Goal: Task Accomplishment & Management: Manage account settings

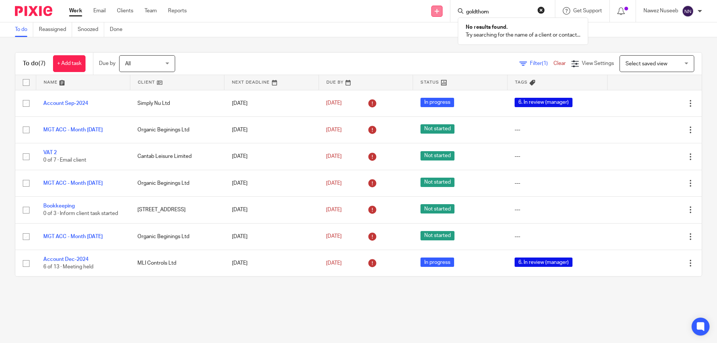
type input "goldthorn"
click at [439, 13] on link at bounding box center [436, 11] width 11 height 11
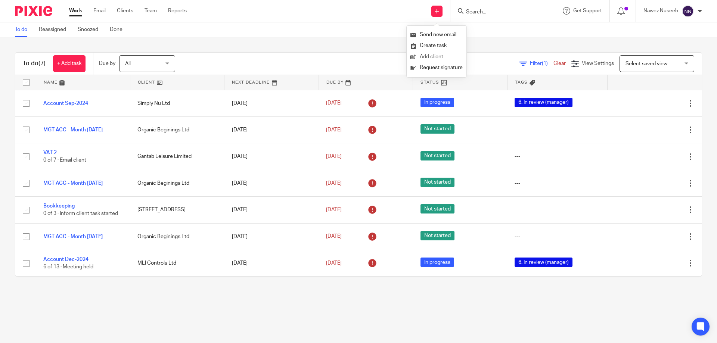
click at [438, 56] on link "Add client" at bounding box center [436, 57] width 52 height 11
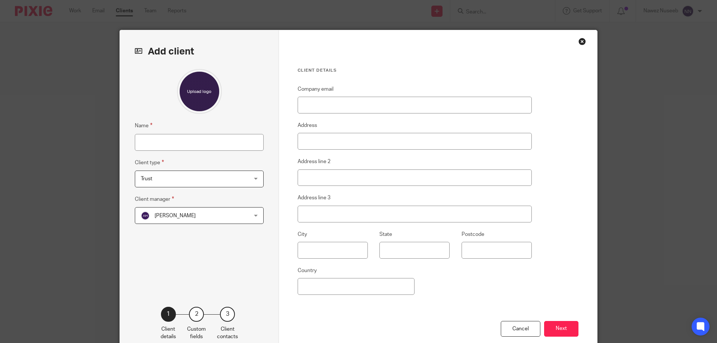
click at [255, 215] on div "Alison Hulm Alison Hulm" at bounding box center [199, 215] width 129 height 17
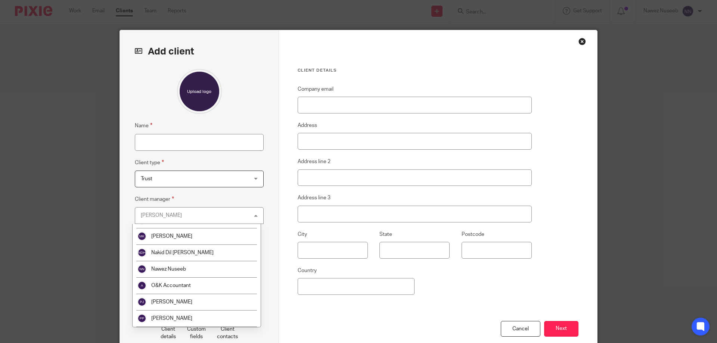
scroll to position [85, 0]
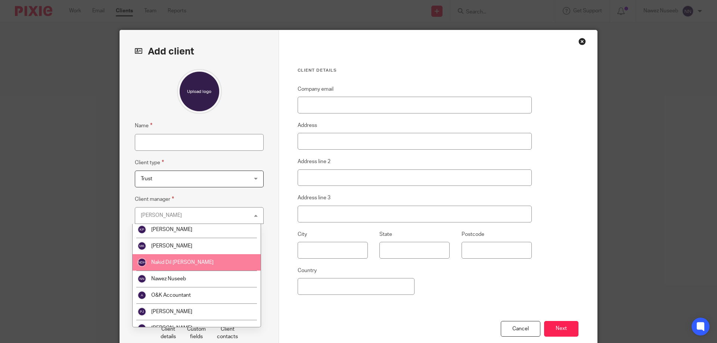
click at [206, 258] on li "Nakid Dil [PERSON_NAME]" at bounding box center [196, 262] width 128 height 16
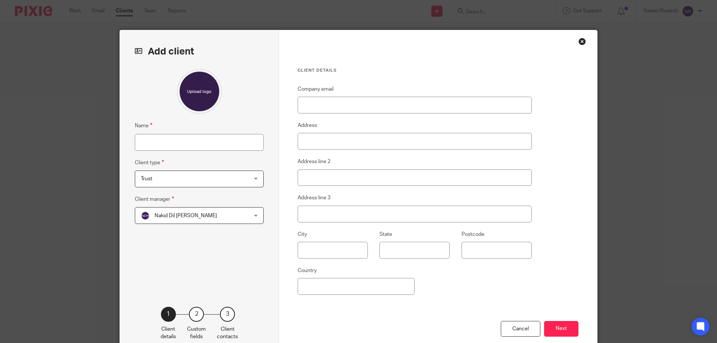
click at [229, 179] on span "Trust" at bounding box center [190, 179] width 98 height 16
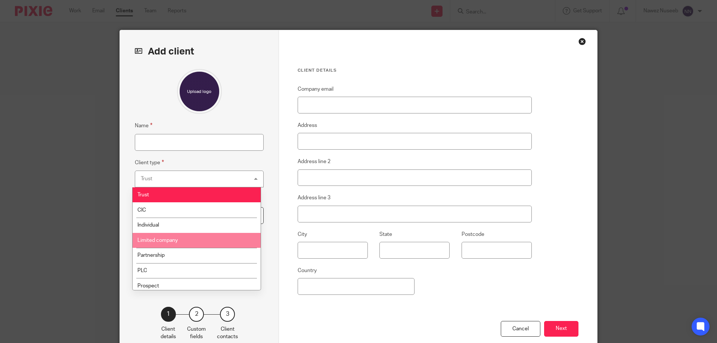
click at [212, 236] on li "Limited company" at bounding box center [196, 240] width 128 height 15
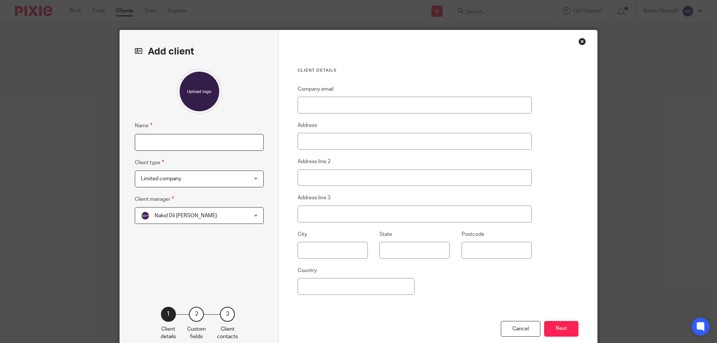
click at [213, 144] on input "Name" at bounding box center [199, 142] width 129 height 17
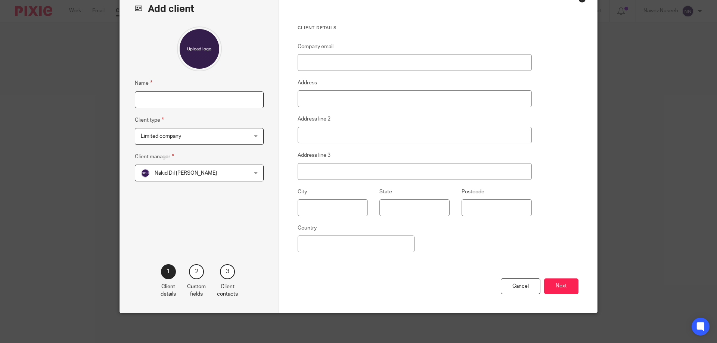
scroll to position [0, 0]
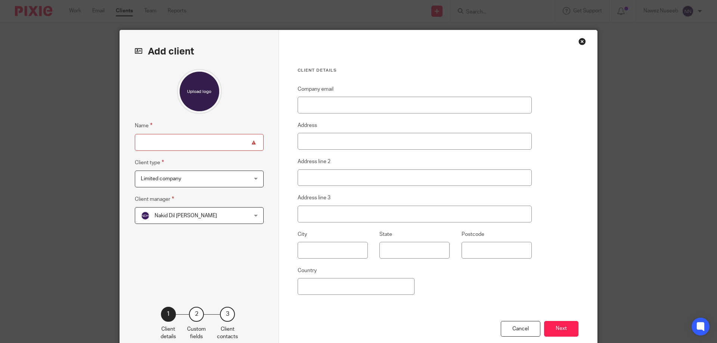
click at [579, 44] on div "Close this dialog window" at bounding box center [581, 41] width 7 height 7
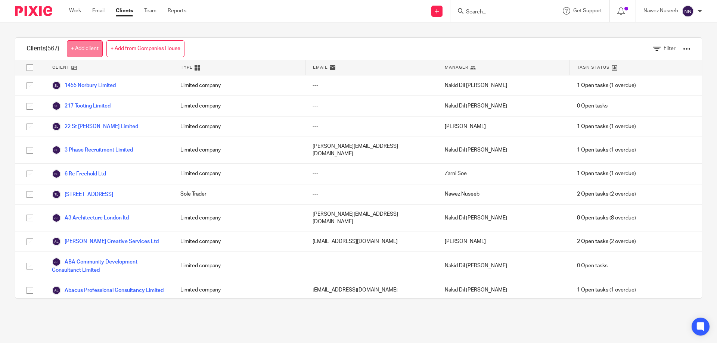
click at [87, 49] on link "+ Add client" at bounding box center [85, 48] width 36 height 17
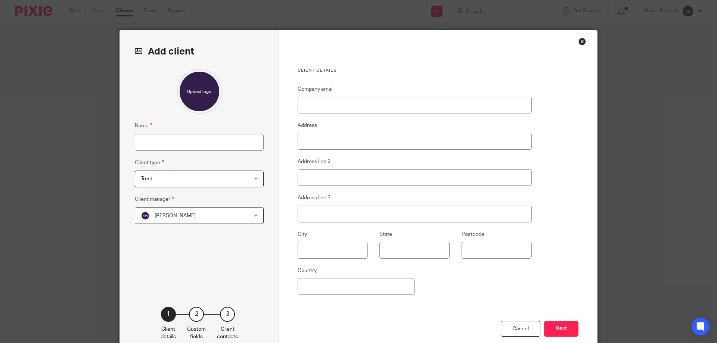
click at [578, 41] on div "Close this dialog window" at bounding box center [581, 41] width 7 height 7
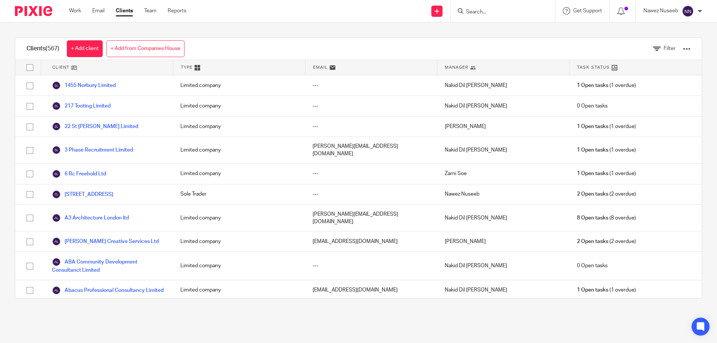
click at [683, 48] on div at bounding box center [686, 48] width 7 height 7
click at [503, 46] on div "Clients (567) + Add client + Add from Companies House Filter" at bounding box center [358, 49] width 686 height 22
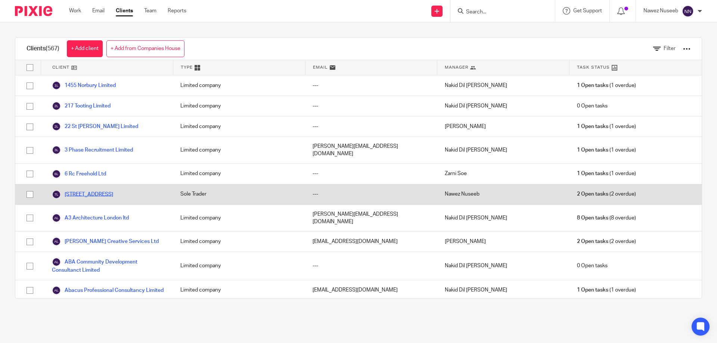
click at [81, 190] on link "[STREET_ADDRESS]" at bounding box center [82, 194] width 61 height 9
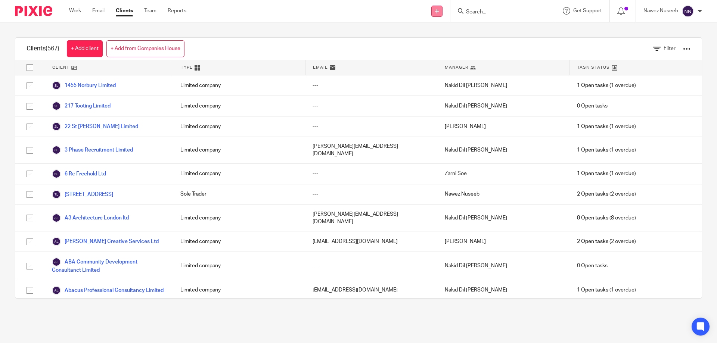
click at [436, 12] on icon at bounding box center [436, 11] width 4 height 4
click at [430, 55] on link "Add client" at bounding box center [436, 57] width 52 height 11
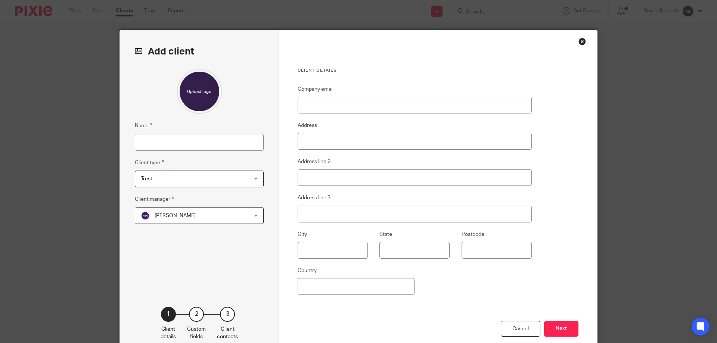
click at [578, 41] on div "Close this dialog window" at bounding box center [581, 41] width 7 height 7
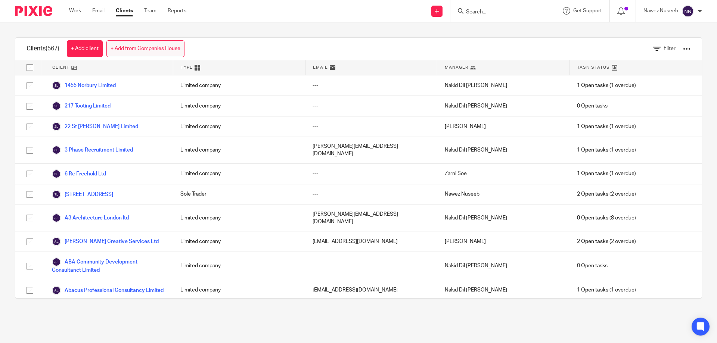
click at [157, 51] on link "+ Add from Companies House" at bounding box center [145, 48] width 78 height 17
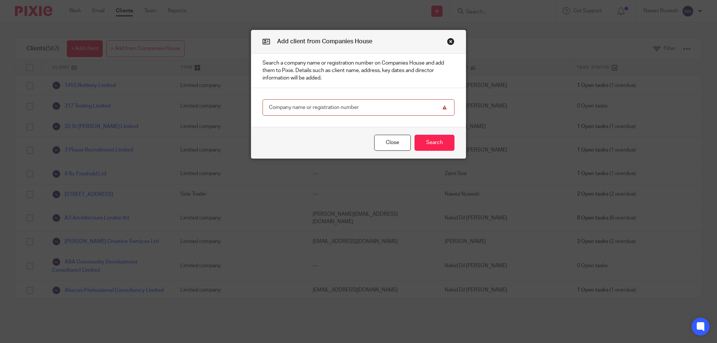
click at [328, 109] on input "text" at bounding box center [358, 107] width 192 height 17
type input "02720708"
click at [425, 149] on button "Search" at bounding box center [434, 143] width 40 height 16
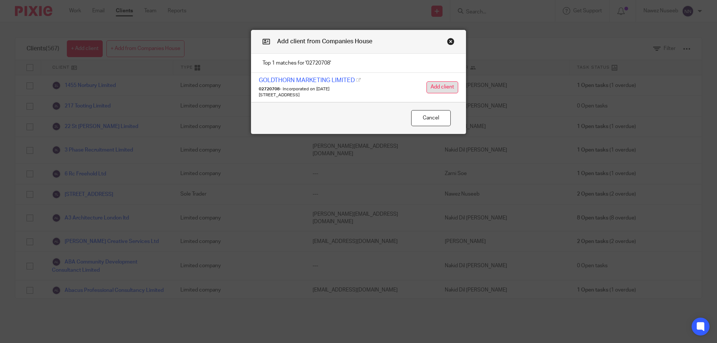
click at [442, 84] on button "Add client" at bounding box center [442, 87] width 32 height 12
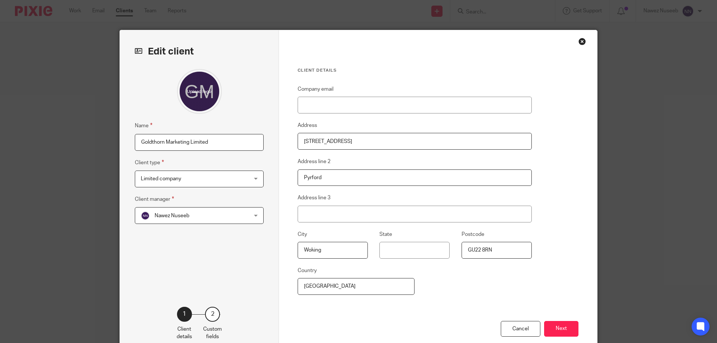
click at [206, 219] on span "Nawez Nuseeb" at bounding box center [190, 215] width 98 height 16
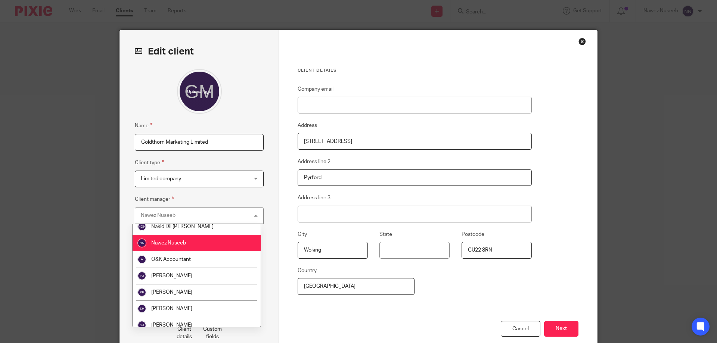
scroll to position [119, 0]
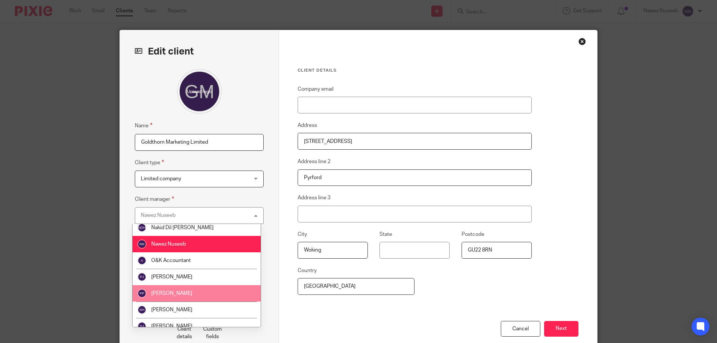
click at [184, 294] on li "[PERSON_NAME]" at bounding box center [196, 293] width 128 height 16
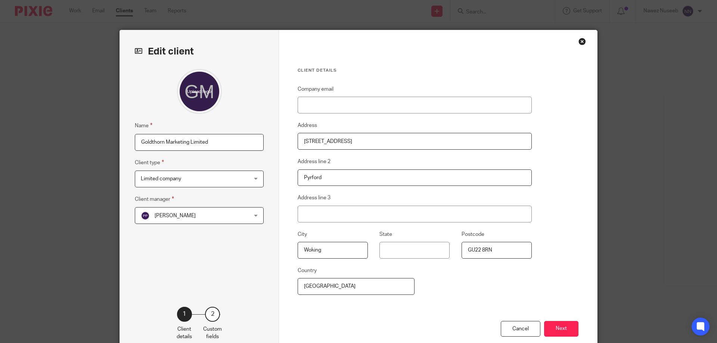
scroll to position [43, 0]
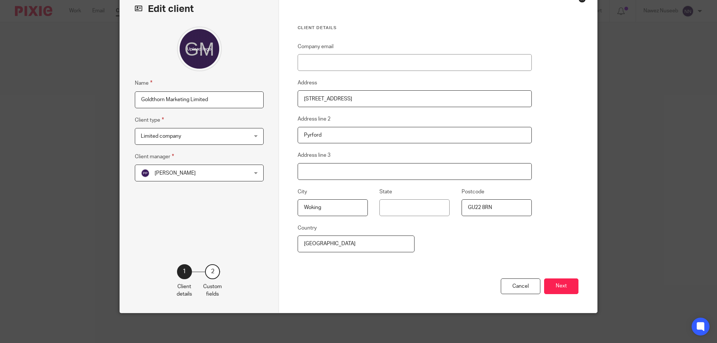
click at [318, 173] on input "Address line 3" at bounding box center [414, 171] width 234 height 17
type input "Surrey"
click at [552, 287] on button "Next" at bounding box center [561, 286] width 34 height 16
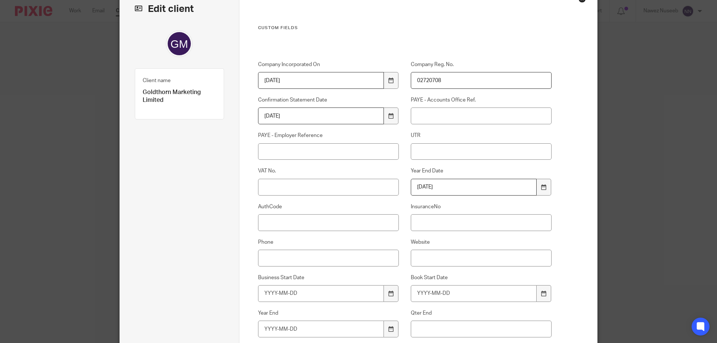
scroll to position [117, 0]
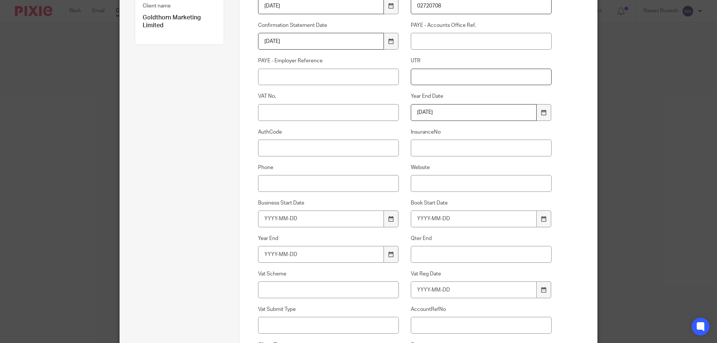
click at [417, 79] on input "UTR" at bounding box center [481, 77] width 141 height 17
click at [420, 79] on input "UTR" at bounding box center [481, 77] width 141 height 17
type input "8731006670"
click at [306, 146] on input "AuthCode" at bounding box center [328, 148] width 141 height 17
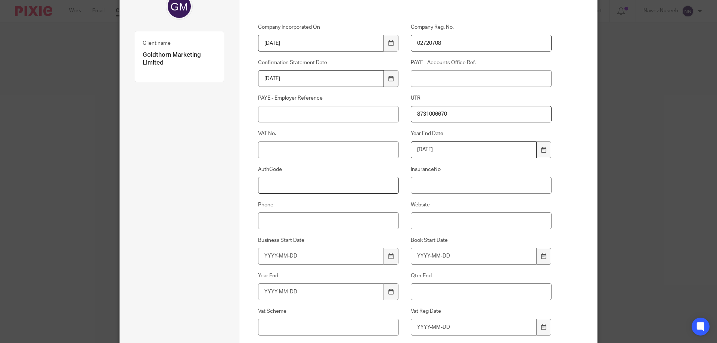
click at [293, 179] on input "AuthCode" at bounding box center [328, 185] width 141 height 17
paste input "123GAR"
type input "123GAR"
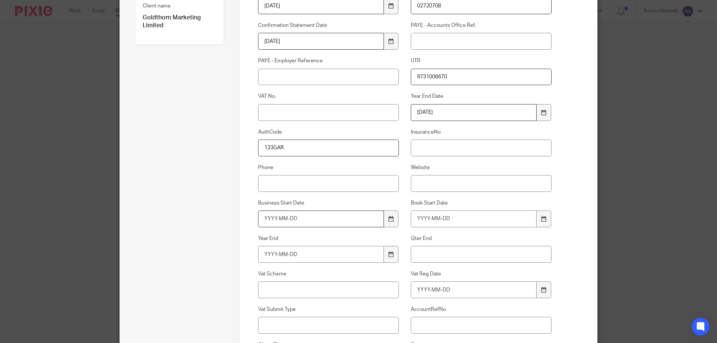
click at [300, 221] on input "Business Start Date" at bounding box center [321, 218] width 126 height 17
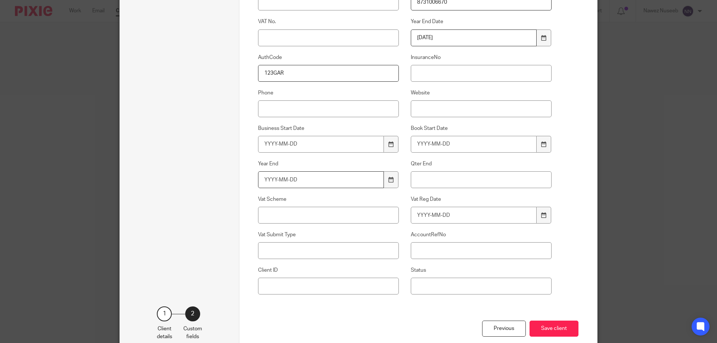
click at [338, 181] on input "Year End" at bounding box center [321, 179] width 126 height 17
type input "2025-06-30"
click at [343, 287] on input "Client ID" at bounding box center [328, 286] width 141 height 17
click at [445, 279] on input "Status" at bounding box center [481, 286] width 141 height 17
click at [559, 326] on button "Save client" at bounding box center [553, 329] width 49 height 16
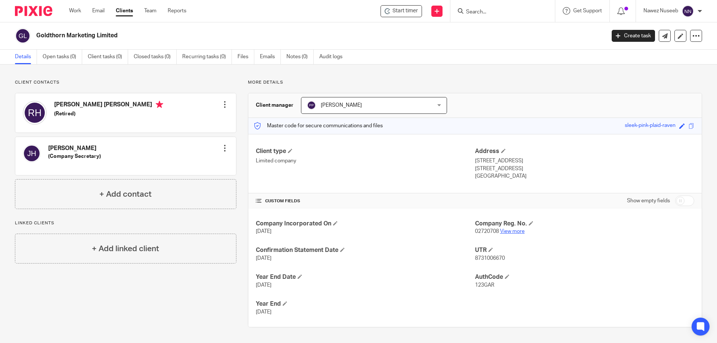
click at [508, 234] on link "View more" at bounding box center [512, 231] width 25 height 5
click at [106, 105] on h4 "Robert Alexander Mortimer Hutton" at bounding box center [108, 105] width 109 height 9
click at [56, 109] on h4 "Robert Alexander Mortimer Hutton" at bounding box center [108, 105] width 109 height 9
click at [221, 105] on div at bounding box center [224, 104] width 7 height 7
click at [176, 120] on link "Edit contact" at bounding box center [189, 121] width 71 height 11
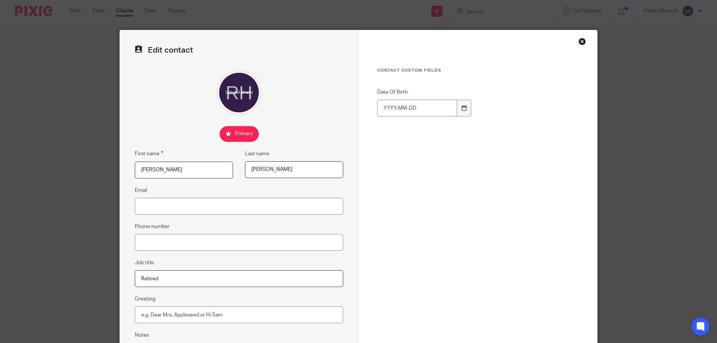
scroll to position [37, 0]
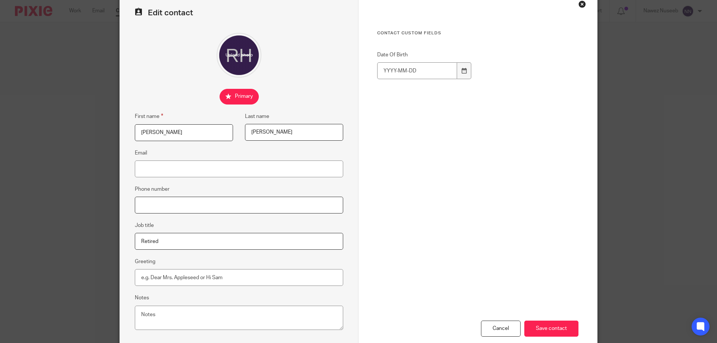
click at [176, 202] on input "Phone number" at bounding box center [239, 205] width 208 height 17
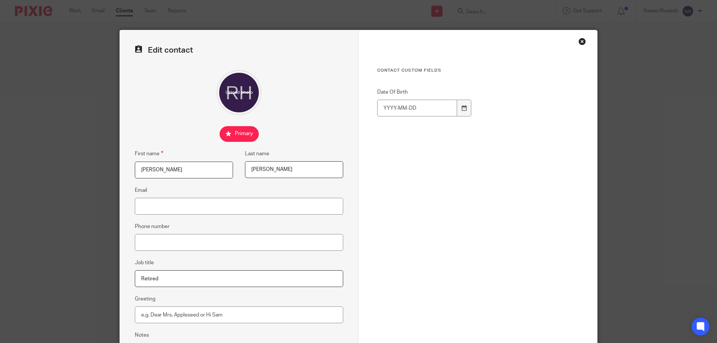
scroll to position [80, 0]
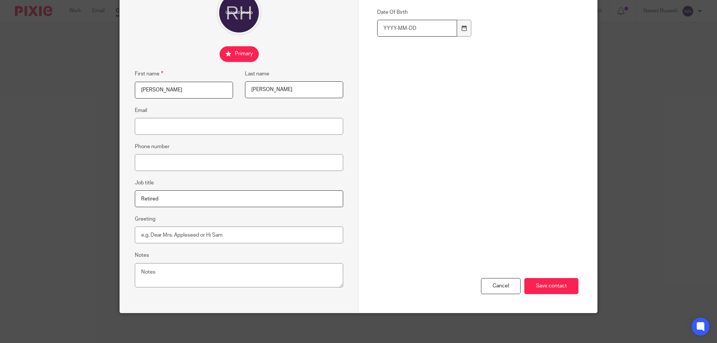
click at [411, 27] on input "Date Of Birth" at bounding box center [417, 28] width 80 height 17
type input "[DATE]"
click at [461, 31] on icon at bounding box center [464, 28] width 6 height 6
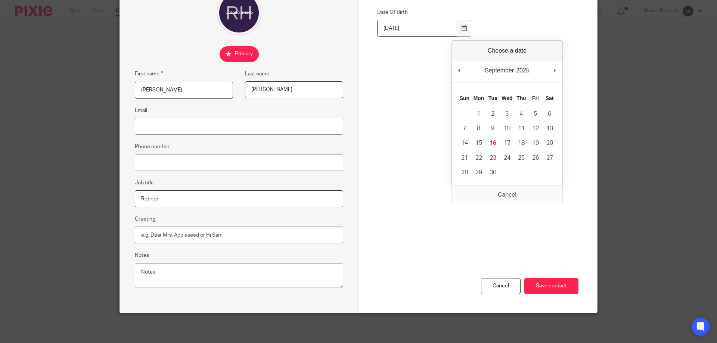
click at [415, 59] on div "Contact Custom fields Date Of Birth [DEMOGRAPHIC_DATA]" at bounding box center [477, 75] width 201 height 174
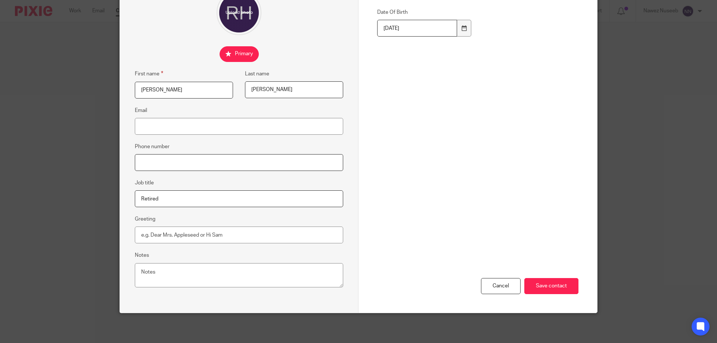
click at [167, 162] on input "Phone number" at bounding box center [239, 162] width 208 height 17
type input "07976401068"
click at [155, 124] on input "Email" at bounding box center [239, 126] width 208 height 17
type input "R"
type input "[EMAIL_ADDRESS][DOMAIN_NAME]"
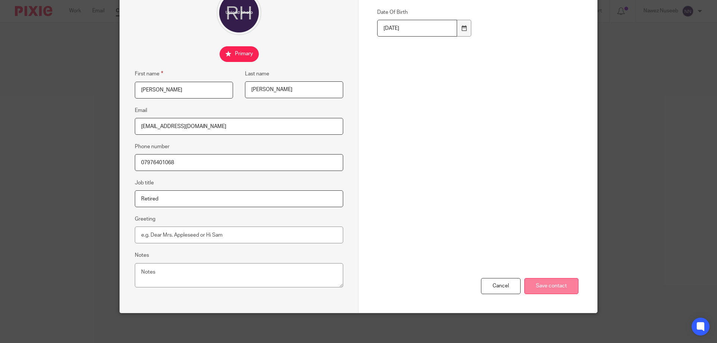
click at [546, 285] on input "Save contact" at bounding box center [551, 286] width 54 height 16
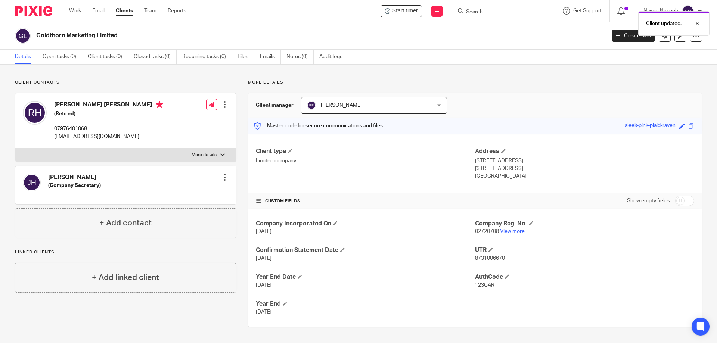
click at [221, 178] on div at bounding box center [224, 177] width 7 height 7
click at [181, 194] on link "Edit contact" at bounding box center [189, 193] width 71 height 11
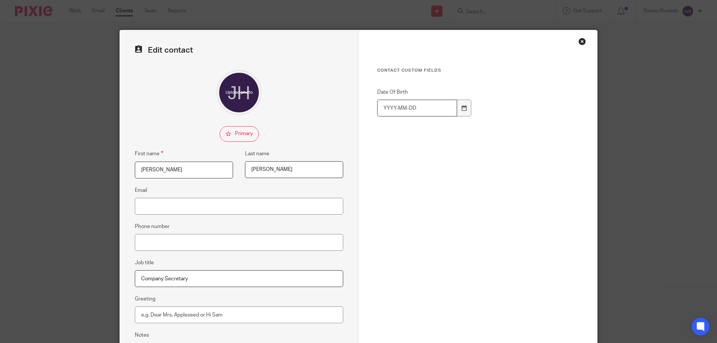
click at [397, 107] on input "Date Of Birth" at bounding box center [417, 108] width 80 height 17
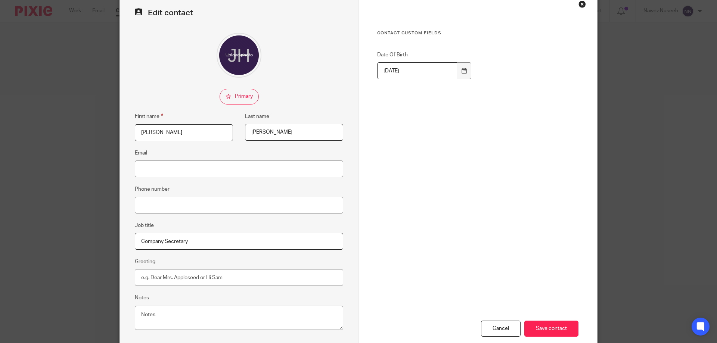
scroll to position [80, 0]
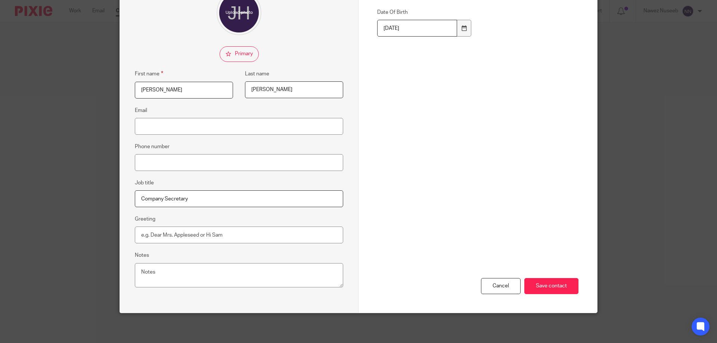
type input "[DATE]"
click at [148, 158] on input "Phone number" at bounding box center [239, 162] width 208 height 17
type input "01932220849"
click at [554, 289] on input "Save contact" at bounding box center [551, 286] width 54 height 16
click at [540, 286] on input "Save contact" at bounding box center [551, 286] width 54 height 16
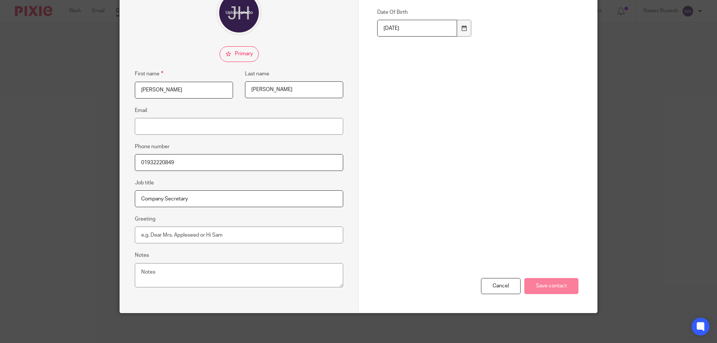
scroll to position [0, 0]
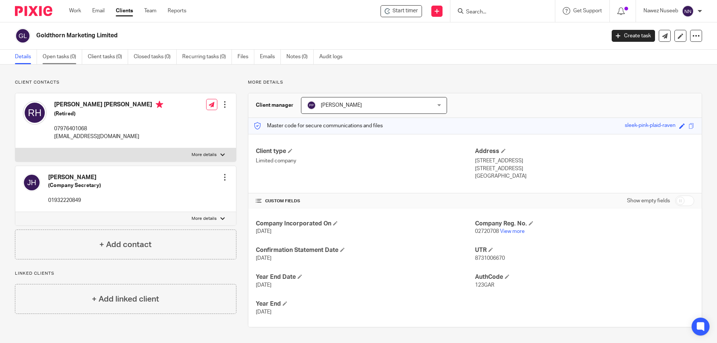
click at [71, 54] on link "Open tasks (0)" at bounding box center [63, 57] width 40 height 15
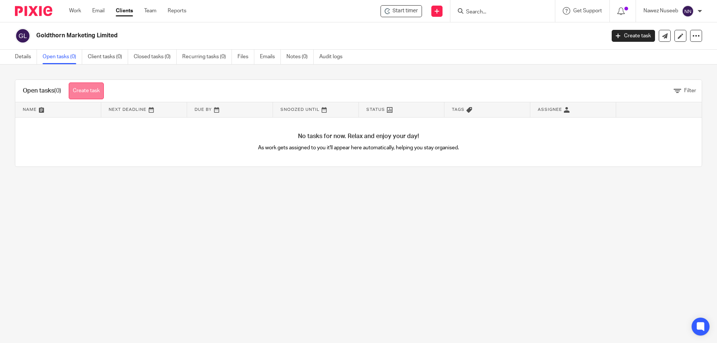
click at [96, 88] on link "Create task" at bounding box center [86, 90] width 35 height 17
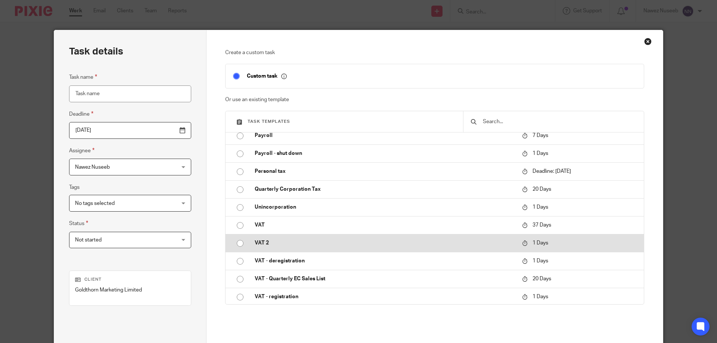
scroll to position [169, 0]
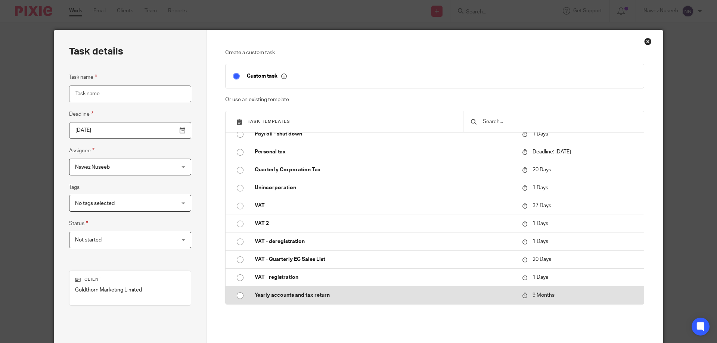
click at [235, 297] on input "radio" at bounding box center [240, 295] width 14 height 14
type input "2026-06-16"
type input "Yearly accounts and tax return"
checkbox input "false"
radio input "false"
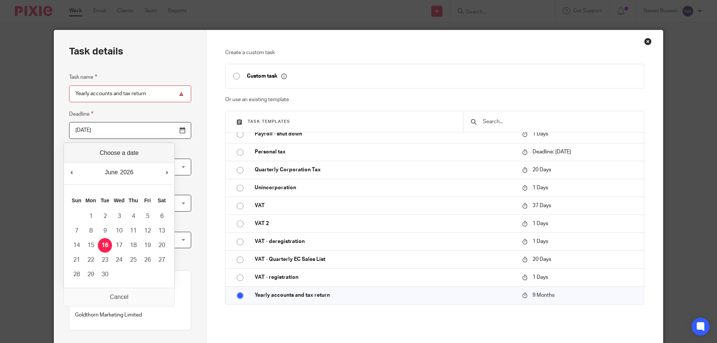
click at [104, 129] on input "2026-06-16" at bounding box center [130, 130] width 122 height 17
drag, startPoint x: 104, startPoint y: 129, endPoint x: 67, endPoint y: 128, distance: 37.0
click at [69, 128] on input "2026-06-16" at bounding box center [130, 130] width 122 height 17
type input "17/09/20255"
click at [164, 129] on input "Use the arrow keys to pick a date" at bounding box center [130, 130] width 122 height 17
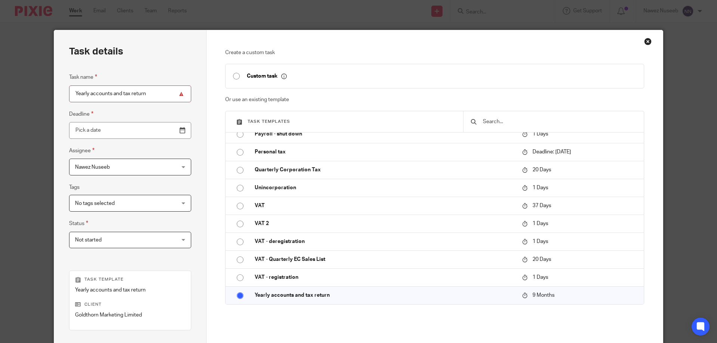
click at [187, 122] on div "Task details Task name Yearly accounts and tax return Deadline Assignee Nawez N…" at bounding box center [130, 220] width 152 height 381
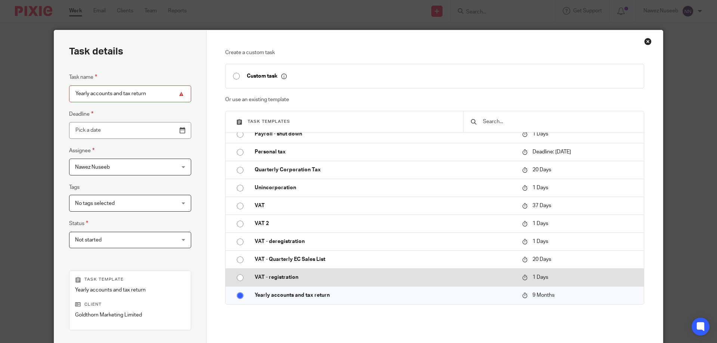
click at [241, 277] on input "radio" at bounding box center [240, 278] width 14 height 14
type input "2025-09-17"
type input "VAT - registration"
radio input "false"
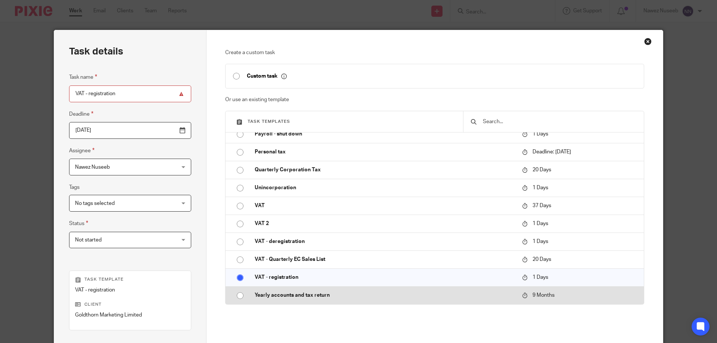
click at [240, 296] on input "radio" at bounding box center [240, 295] width 14 height 14
type input "2026-06-16"
type input "Yearly accounts and tax return"
radio input "false"
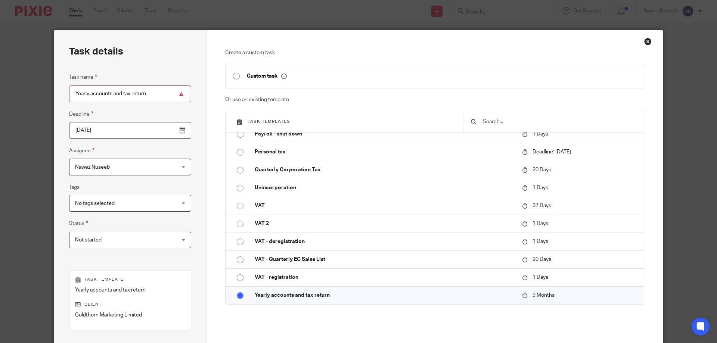
click at [103, 130] on input "2026-06-16" at bounding box center [130, 130] width 122 height 17
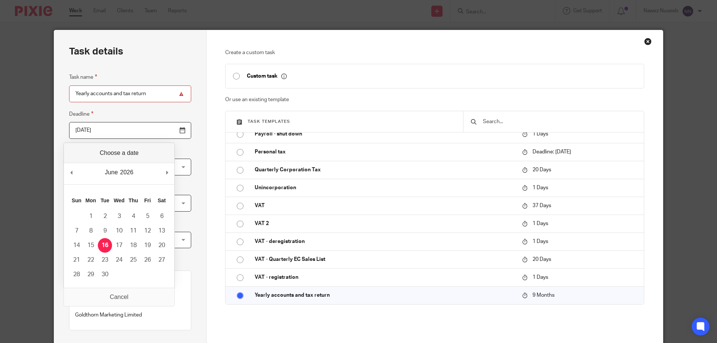
click at [92, 129] on input "2026-06-16" at bounding box center [130, 130] width 122 height 17
click at [182, 123] on div "Task details Task name Yearly accounts and tax return Deadline 0002-12-31 Assig…" at bounding box center [130, 220] width 152 height 381
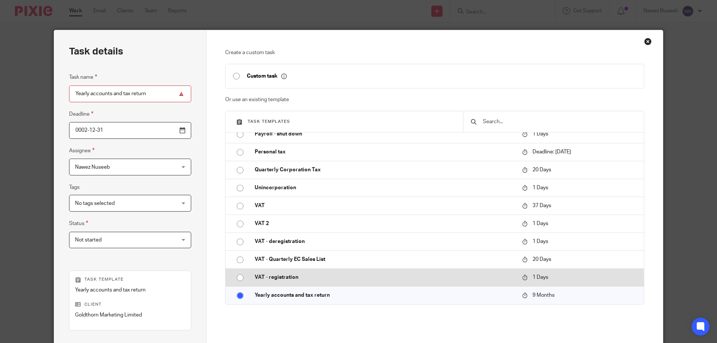
click at [241, 278] on input "radio" at bounding box center [240, 278] width 14 height 14
type input "2025-09-17"
type input "VAT - registration"
radio input "false"
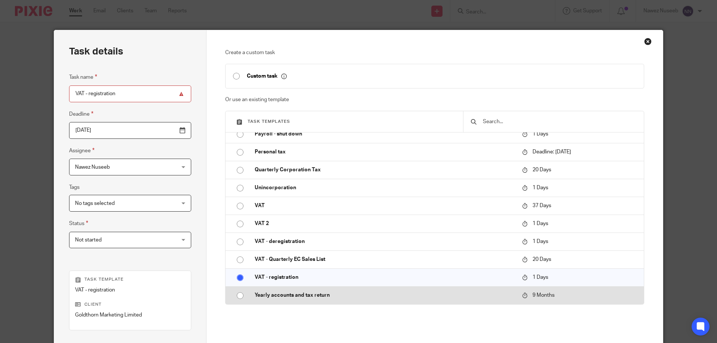
click at [247, 290] on td "Yearly accounts and tax return" at bounding box center [382, 295] width 271 height 18
type input "2026-06-16"
type input "Yearly accounts and tax return"
radio input "true"
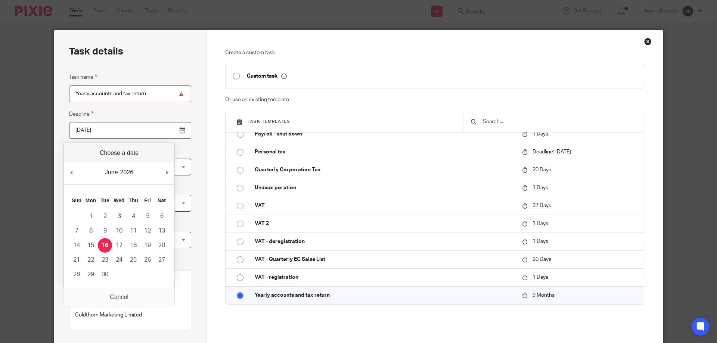
click at [92, 127] on input "2026-06-16" at bounding box center [130, 130] width 122 height 17
click at [85, 128] on input "202603-16" at bounding box center [130, 130] width 122 height 17
type input "2026-03-16"
click at [184, 89] on div "Task details Task name Yearly accounts and tax return Deadline 2026-03-16 Assig…" at bounding box center [130, 220] width 152 height 381
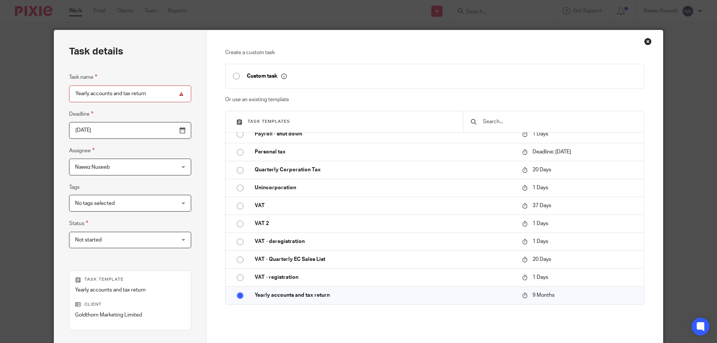
click at [154, 203] on div "No tags selected" at bounding box center [130, 203] width 122 height 17
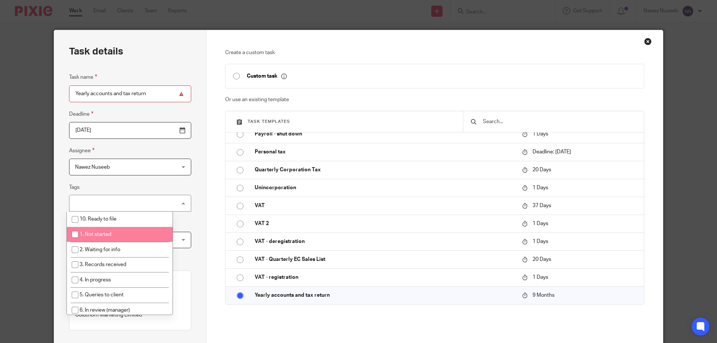
click at [156, 236] on li "1. Not started" at bounding box center [120, 234] width 106 height 15
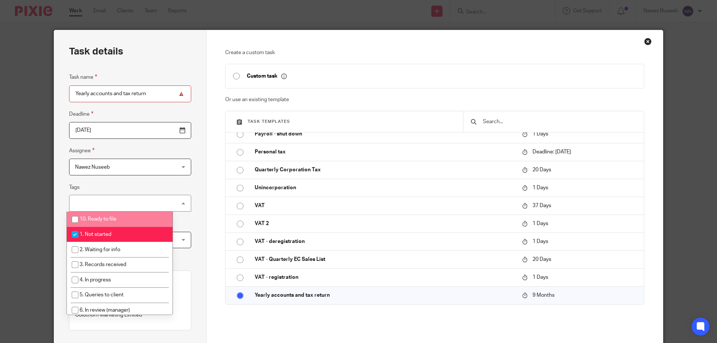
click at [189, 202] on div "Task details Task name Yearly accounts and tax return Deadline 2026-03-16 Assig…" at bounding box center [130, 220] width 152 height 381
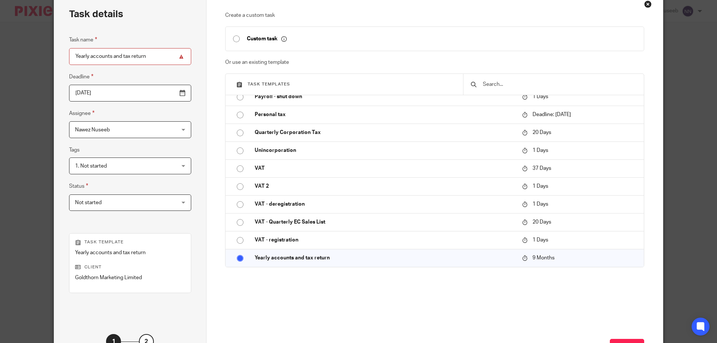
scroll to position [75, 0]
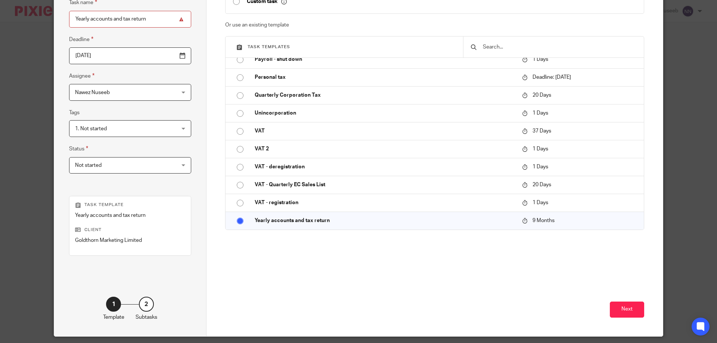
click at [120, 132] on span "1. Not started" at bounding box center [121, 129] width 93 height 16
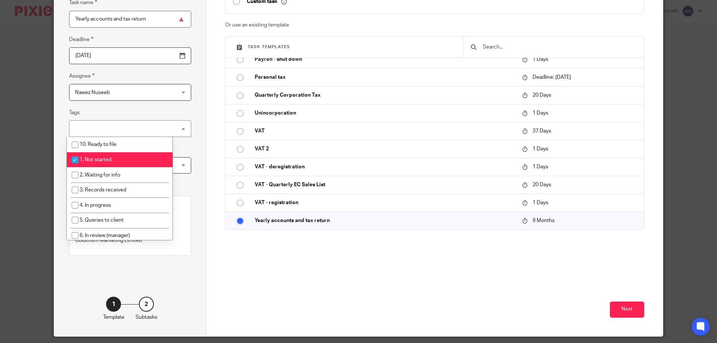
click at [99, 158] on span "1. Not started" at bounding box center [95, 159] width 32 height 5
checkbox input "false"
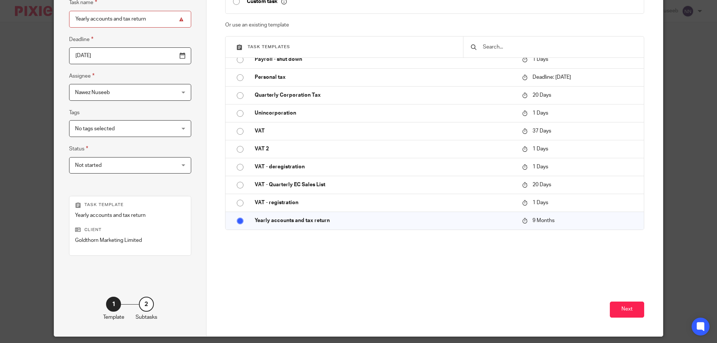
click at [181, 134] on div "Task details Task name Yearly accounts and tax return Deadline 2026-03-16 Assig…" at bounding box center [130, 146] width 152 height 381
click at [133, 160] on span "Not started" at bounding box center [121, 165] width 93 height 16
click at [133, 160] on div "Not started Not started" at bounding box center [130, 165] width 122 height 17
click at [134, 131] on span "No tags selected" at bounding box center [121, 129] width 93 height 16
click at [182, 132] on div "Task details Task name Yearly accounts and tax return Deadline 2026-03-16 Assig…" at bounding box center [130, 146] width 152 height 381
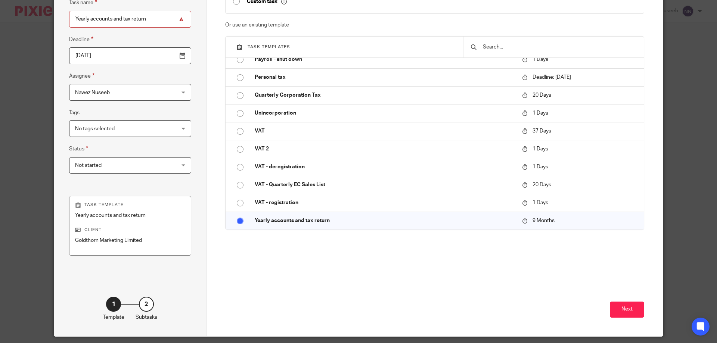
scroll to position [0, 0]
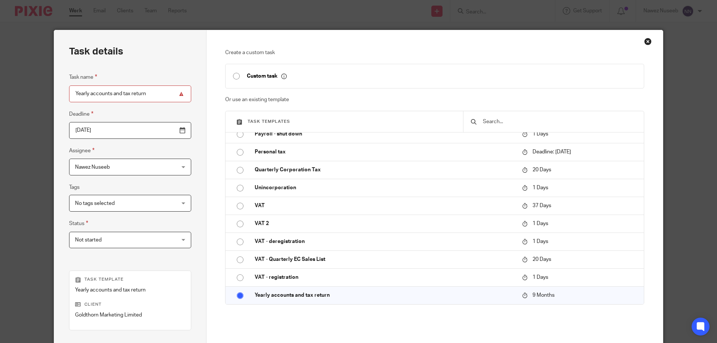
click at [163, 94] on input "Yearly accounts and tax return" at bounding box center [130, 93] width 122 height 17
click at [183, 104] on div "Task details Task name Yearly accounts and tax return Deadline 2026-03-16 Assig…" at bounding box center [130, 220] width 152 height 381
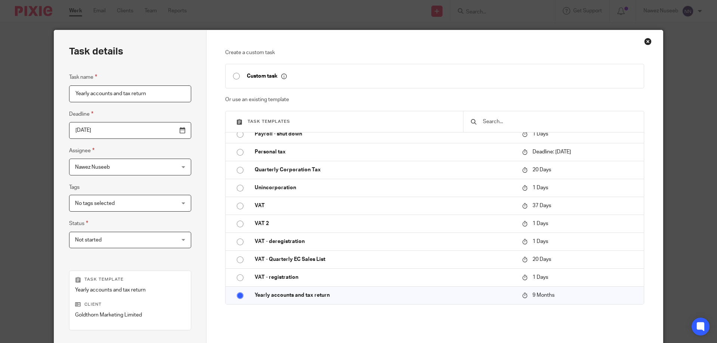
click at [185, 115] on div "Task details Task name Yearly accounts and tax return Deadline 2026-03-16 Assig…" at bounding box center [130, 220] width 152 height 381
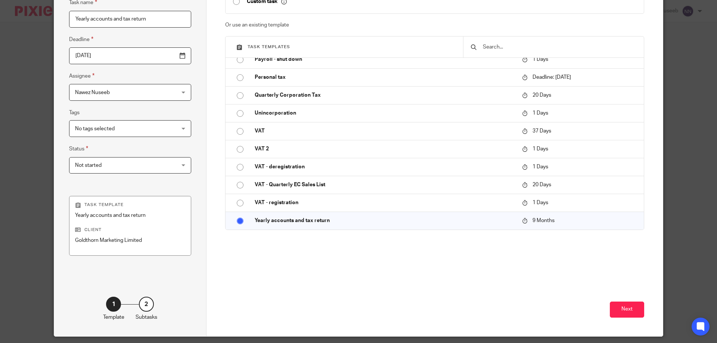
scroll to position [98, 0]
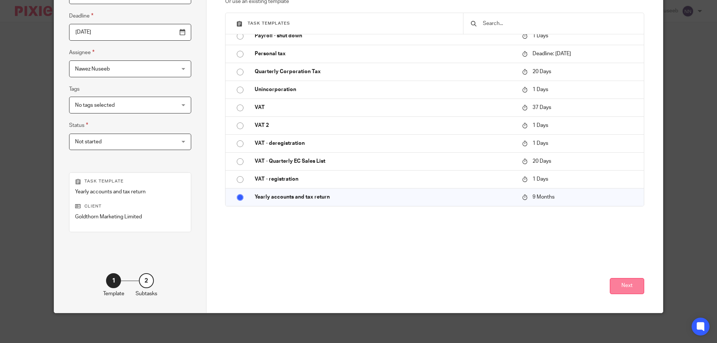
click at [624, 287] on button "Next" at bounding box center [626, 286] width 34 height 16
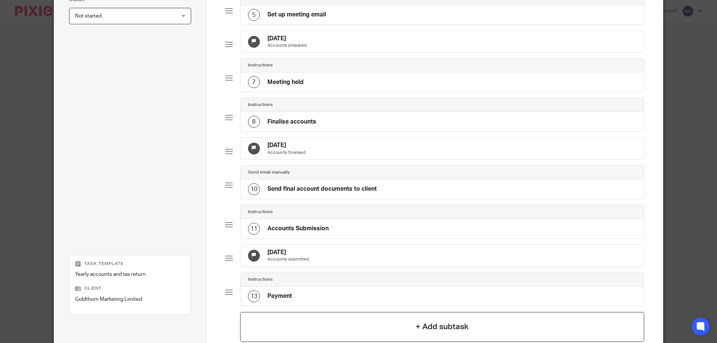
scroll to position [299, 0]
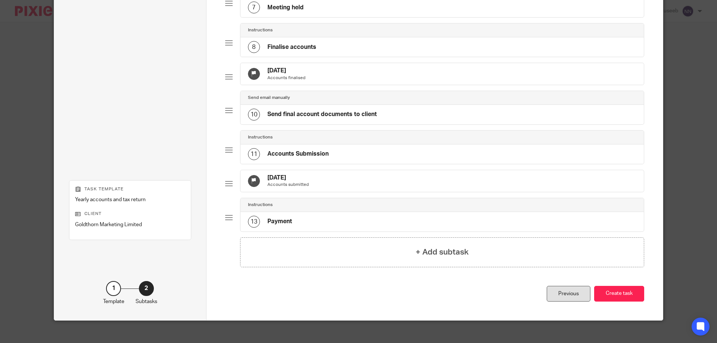
click at [562, 302] on div "Previous" at bounding box center [568, 294] width 44 height 16
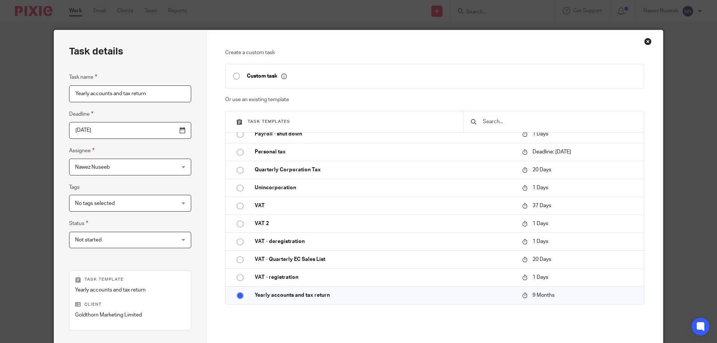
scroll to position [75, 0]
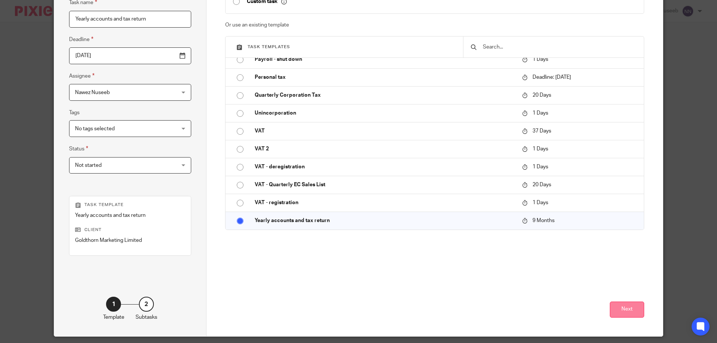
click at [628, 310] on button "Next" at bounding box center [626, 310] width 34 height 16
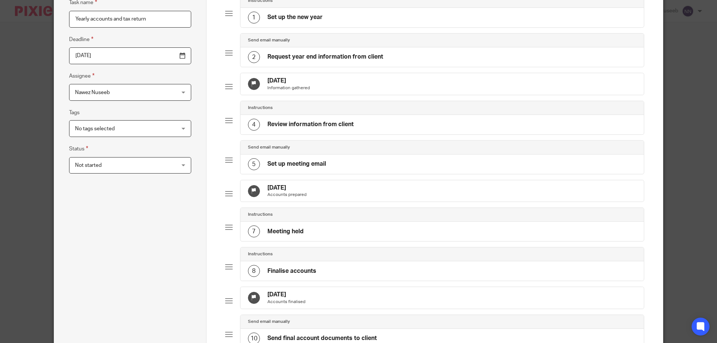
click at [228, 305] on div at bounding box center [228, 300] width 7 height 7
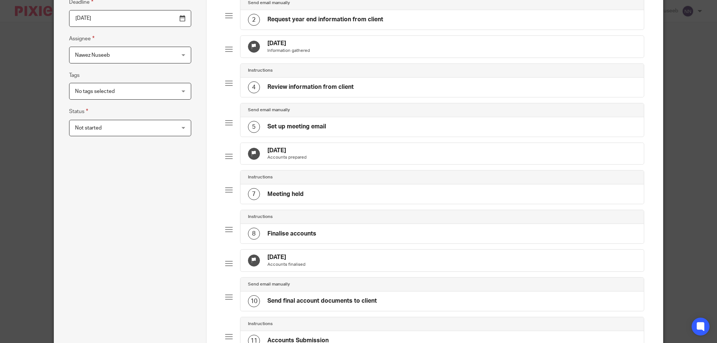
scroll to position [187, 0]
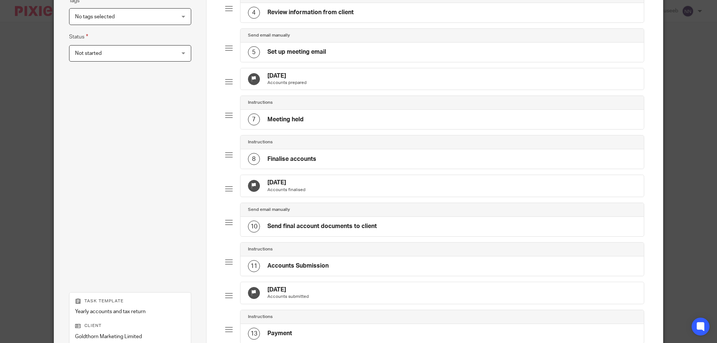
click at [227, 299] on div at bounding box center [228, 295] width 7 height 7
click at [277, 294] on h4 "16 Jun 2026" at bounding box center [287, 290] width 41 height 8
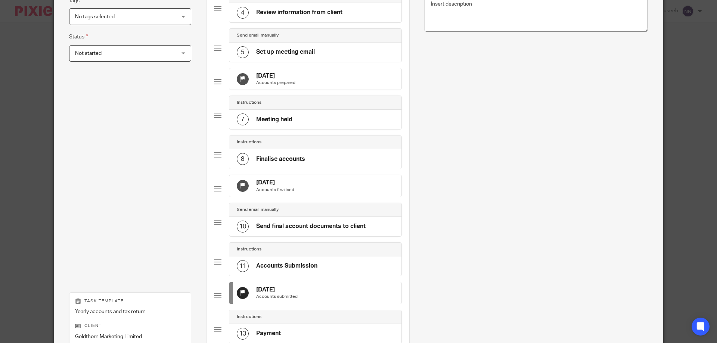
click at [275, 294] on h4 "16 Jun 2026" at bounding box center [276, 290] width 41 height 8
click at [309, 304] on div "16 Jun 2026 Accounts submitted" at bounding box center [315, 293] width 172 height 22
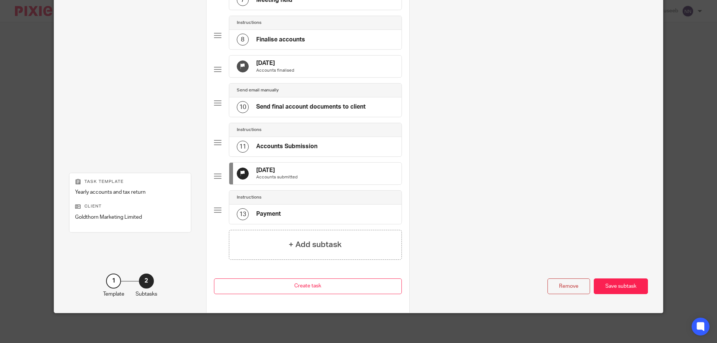
click at [215, 174] on div at bounding box center [217, 175] width 7 height 7
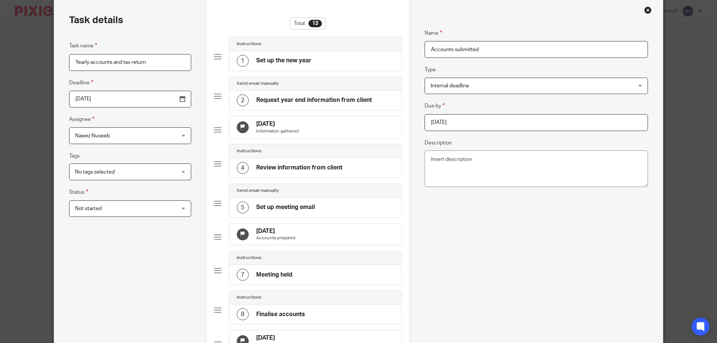
scroll to position [0, 0]
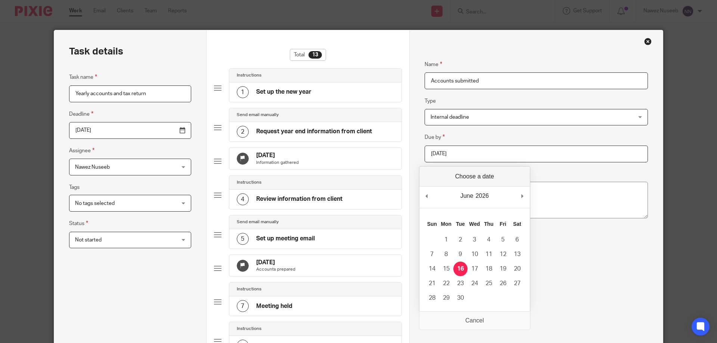
click at [448, 154] on input "2026-06-16" at bounding box center [535, 154] width 223 height 17
type input "3"
type input "2026-03/16"
type input "2025"
type input "6-"
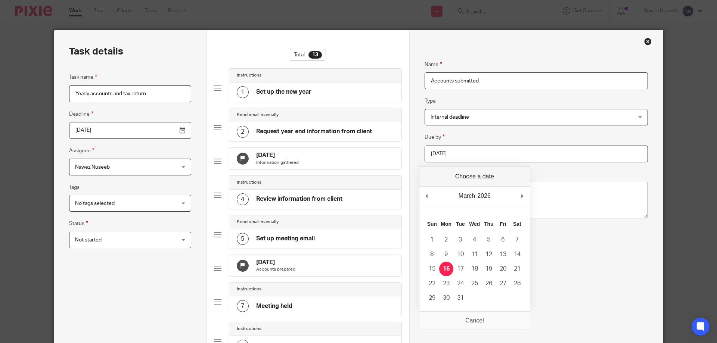
type input "2026-03-16"
click at [446, 265] on div "Name Accounts submitted Type Internal deadline Internal deadline Instructions D…" at bounding box center [535, 231] width 223 height 365
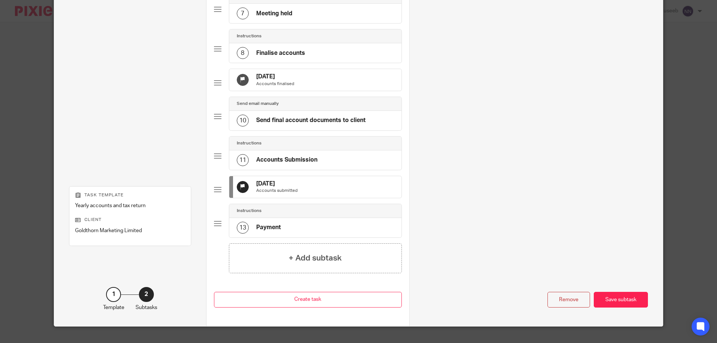
scroll to position [181, 0]
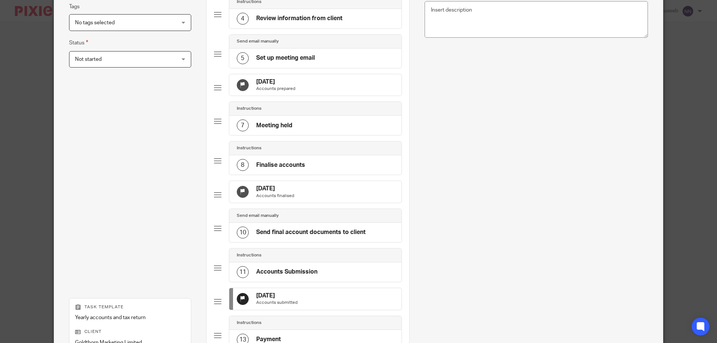
click at [214, 199] on div at bounding box center [217, 194] width 7 height 7
click at [272, 193] on h4 "17 Mar 2026" at bounding box center [275, 189] width 38 height 8
click at [256, 199] on p "Accounts finalised" at bounding box center [275, 196] width 38 height 6
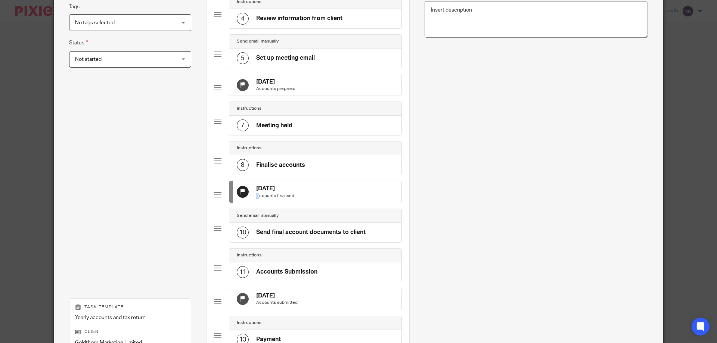
click at [256, 199] on p "Accounts finalised" at bounding box center [275, 196] width 38 height 6
click at [256, 199] on div "17 Mar 2026 Accounts finalised" at bounding box center [275, 192] width 38 height 14
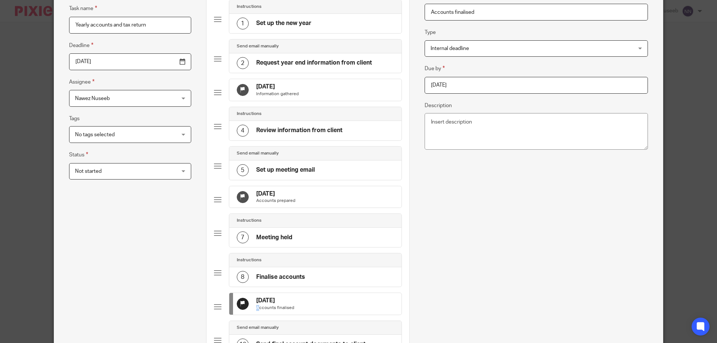
scroll to position [0, 0]
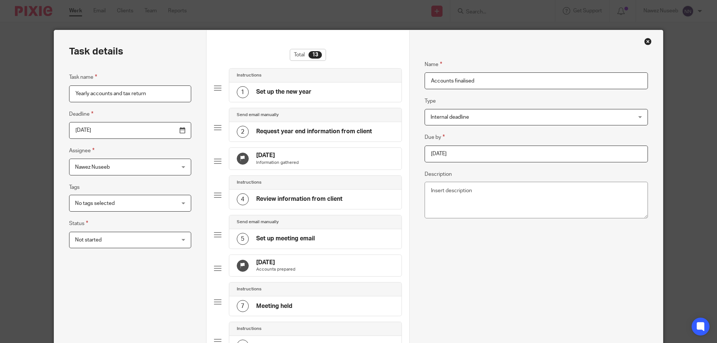
click at [263, 154] on h4 "16 Oct 2025" at bounding box center [277, 156] width 43 height 8
click at [265, 157] on h4 "16 Oct 2025" at bounding box center [277, 156] width 43 height 8
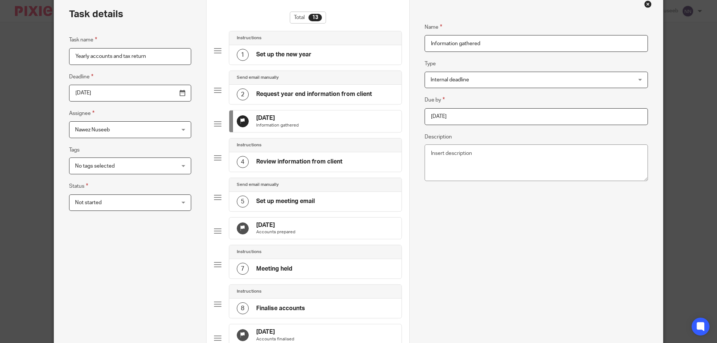
scroll to position [224, 0]
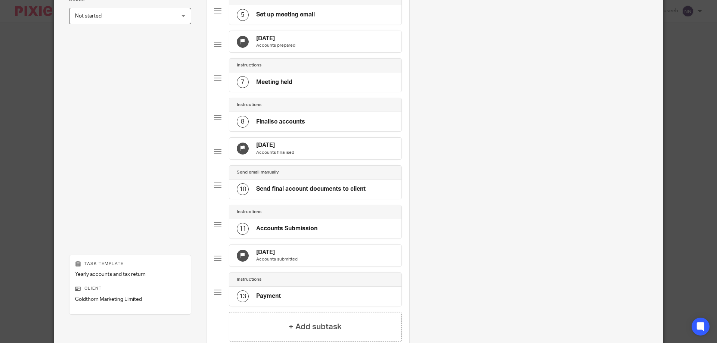
click at [272, 156] on p "Accounts finalised" at bounding box center [275, 153] width 38 height 6
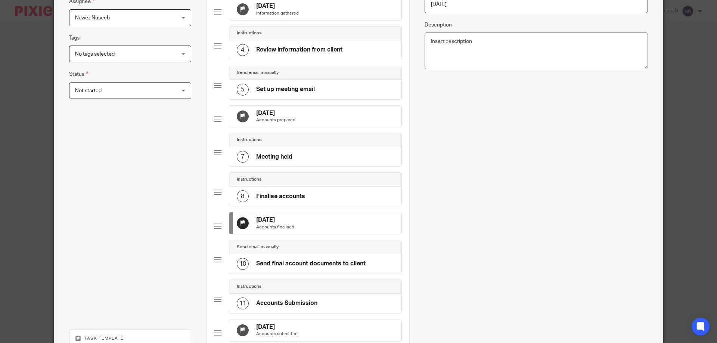
scroll to position [37, 0]
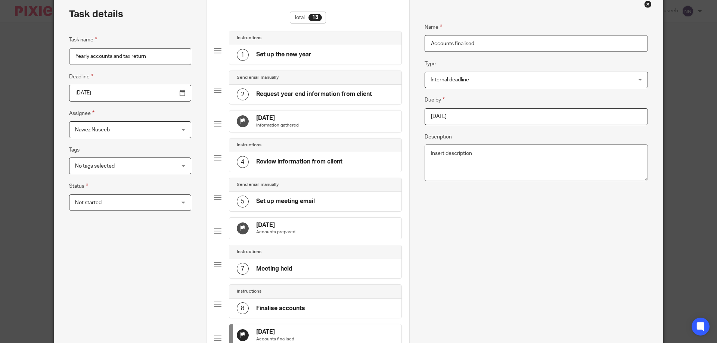
click at [459, 115] on input "2026-03-17" at bounding box center [535, 116] width 223 height 17
type input "2025-12-31"
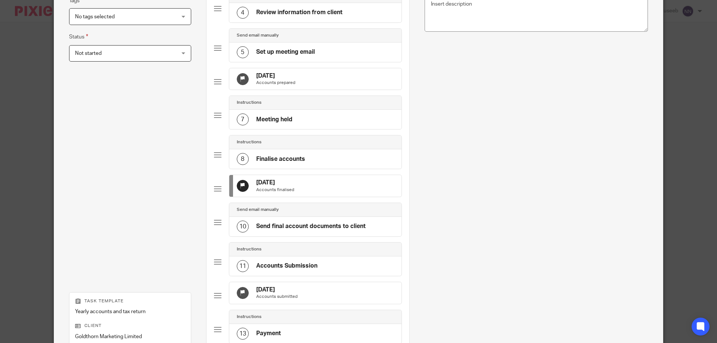
scroll to position [224, 0]
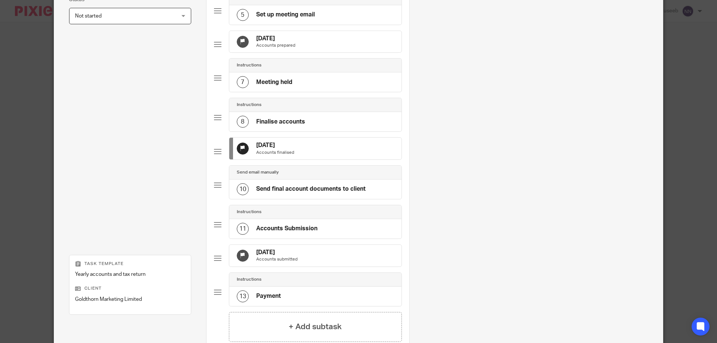
click at [297, 49] on div "15 Jan 2026 Accounts prepared" at bounding box center [315, 42] width 172 height 22
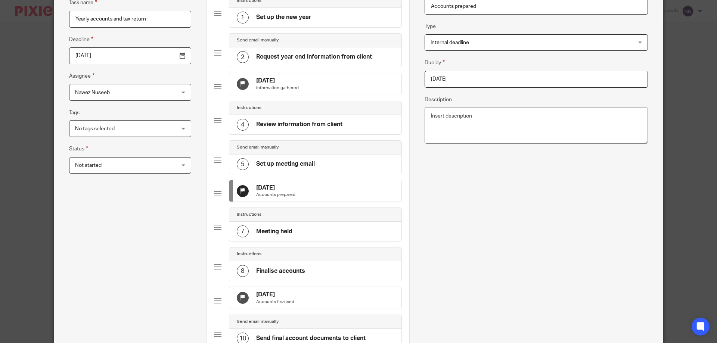
scroll to position [37, 0]
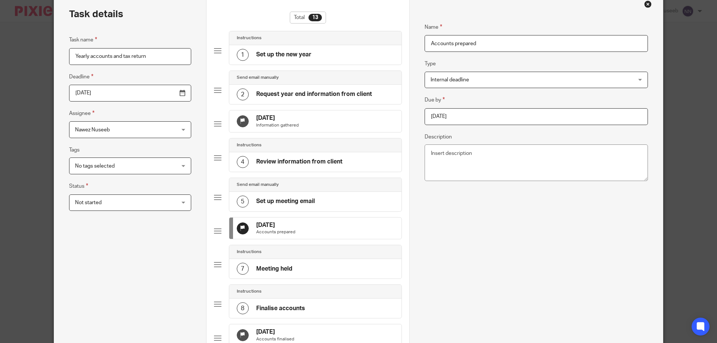
click at [458, 115] on input "2026-01-15" at bounding box center [535, 116] width 223 height 17
type input "2025-09-30"
click at [302, 121] on div "16 Oct 2025 Information gathered" at bounding box center [315, 121] width 172 height 22
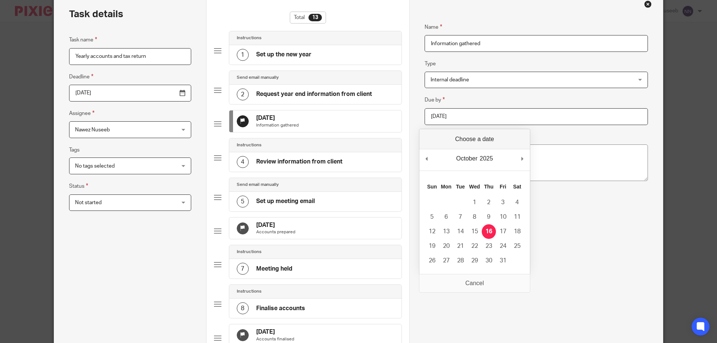
click at [462, 119] on input "2025-10-16" at bounding box center [535, 116] width 223 height 17
click at [300, 127] on div "31 Aug 2025 Information gathered" at bounding box center [315, 121] width 172 height 22
click at [485, 116] on input "2025-08-31" at bounding box center [535, 116] width 223 height 17
click at [277, 122] on h4 "18 Aug 2025" at bounding box center [277, 118] width 43 height 8
click at [464, 115] on input "2025-08-18" at bounding box center [535, 116] width 223 height 17
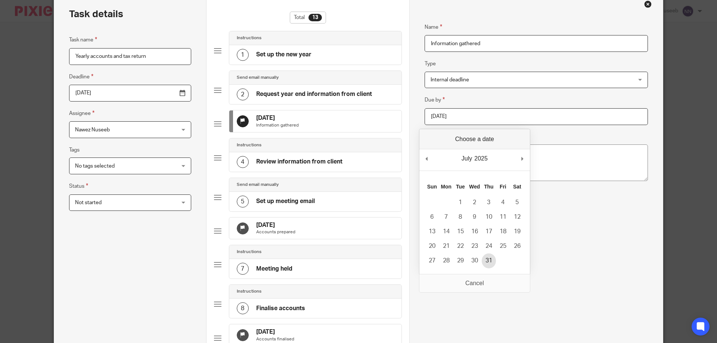
type input "2025-07-31"
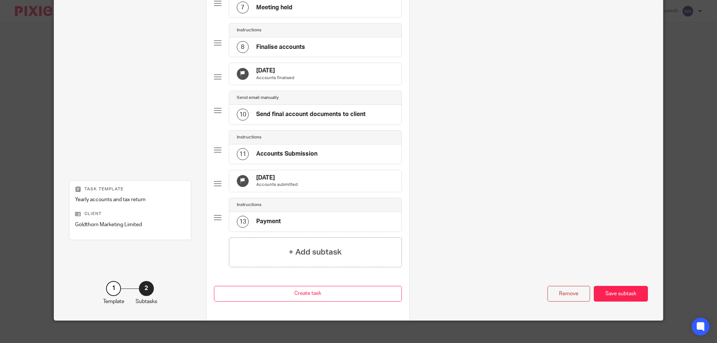
scroll to position [330, 0]
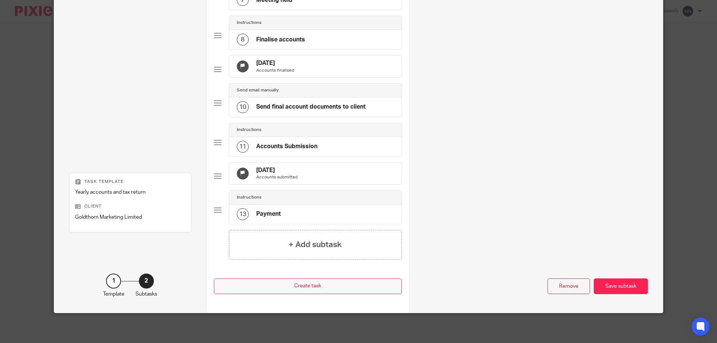
click at [362, 287] on button "Create task" at bounding box center [308, 286] width 188 height 16
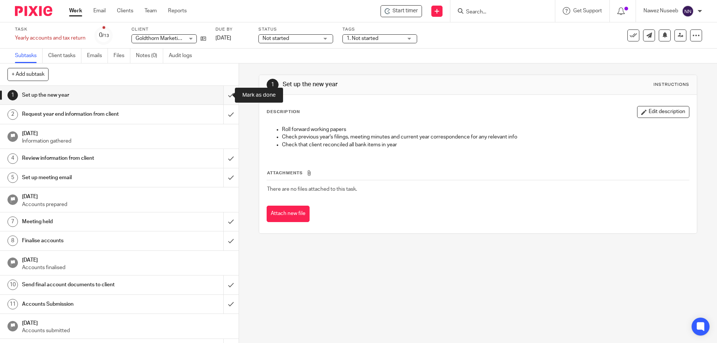
click at [222, 99] on input "submit" at bounding box center [119, 95] width 238 height 19
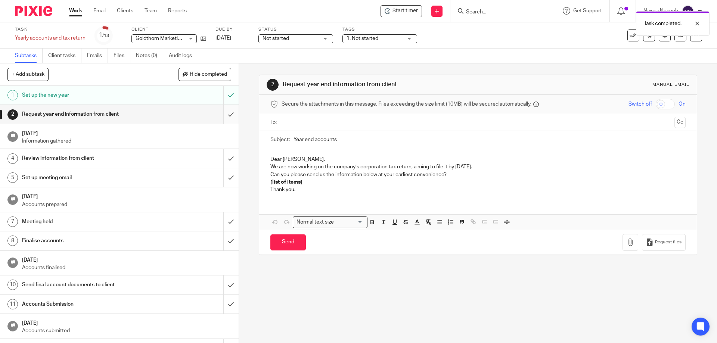
click at [223, 117] on input "submit" at bounding box center [119, 114] width 238 height 19
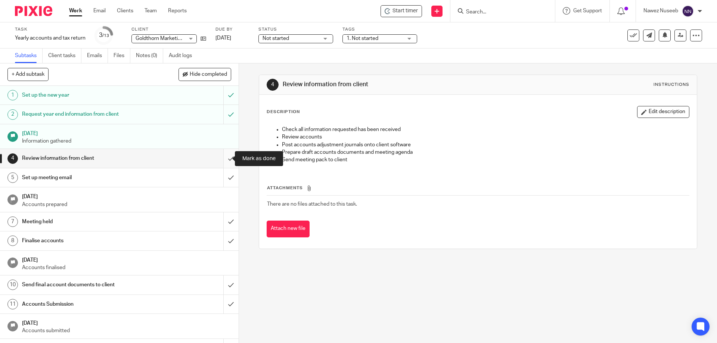
click at [217, 162] on input "submit" at bounding box center [119, 158] width 238 height 19
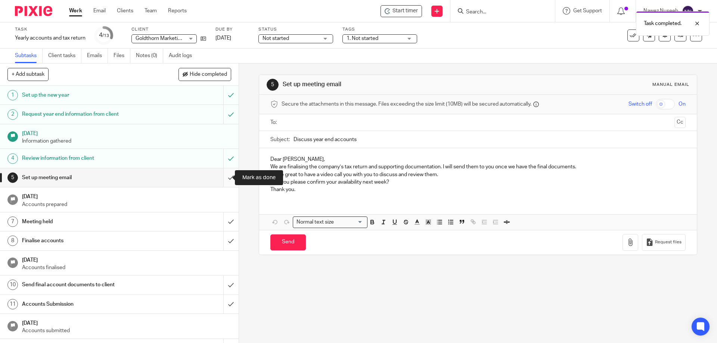
click at [224, 178] on input "submit" at bounding box center [119, 177] width 238 height 19
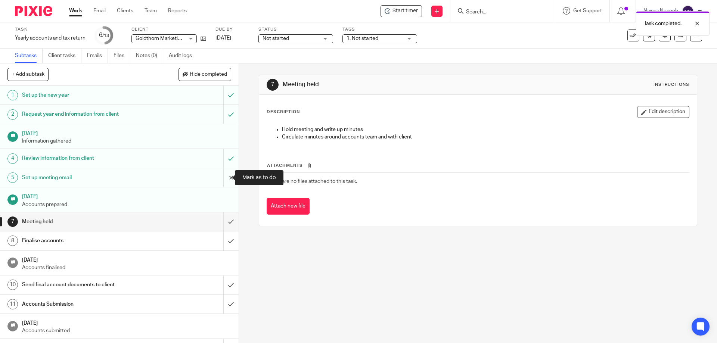
click at [219, 177] on input "submit" at bounding box center [119, 177] width 238 height 19
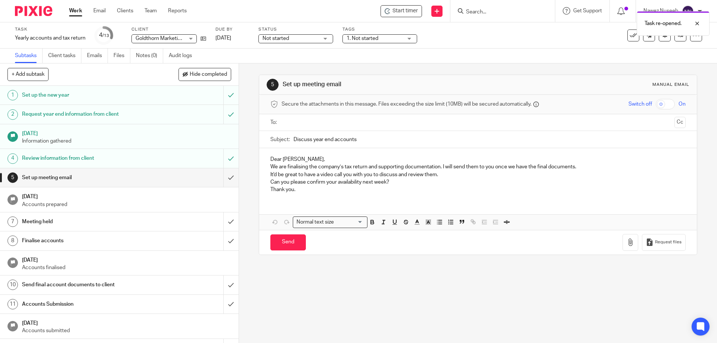
click at [288, 40] on span "Not started" at bounding box center [275, 38] width 26 height 5
click at [286, 66] on span "In progress" at bounding box center [277, 65] width 26 height 5
click at [361, 39] on span "1. Not started" at bounding box center [362, 38] width 32 height 5
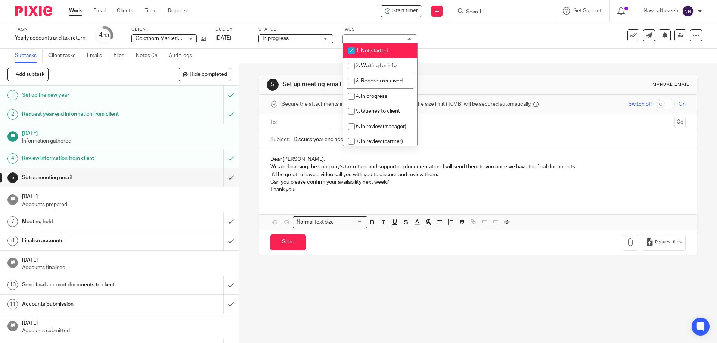
drag, startPoint x: 351, startPoint y: 51, endPoint x: 355, endPoint y: 57, distance: 6.9
click at [351, 51] on input "checkbox" at bounding box center [351, 51] width 14 height 14
checkbox input "false"
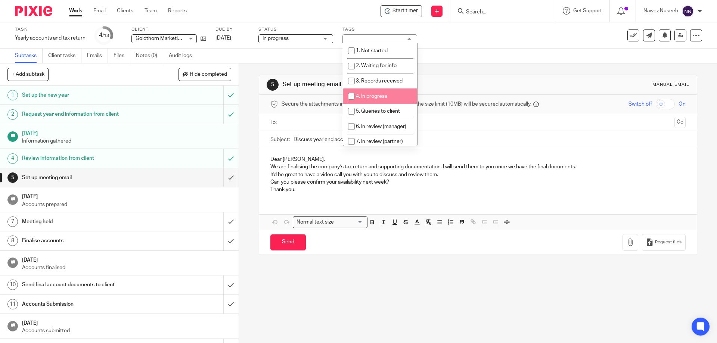
click at [353, 96] on input "checkbox" at bounding box center [351, 96] width 14 height 14
checkbox input "true"
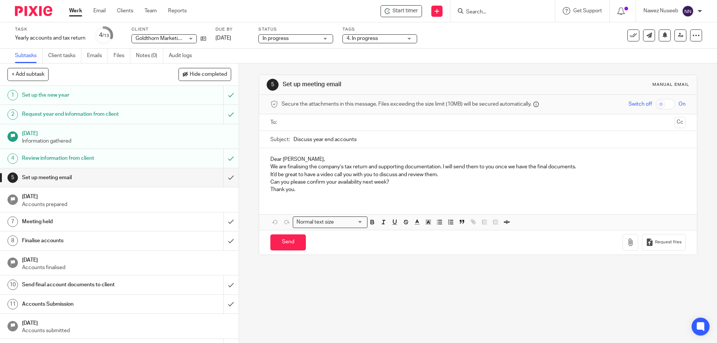
click at [463, 43] on div "Task Yearly accounts and tax return Save Yearly accounts and tax return 4 /13 C…" at bounding box center [301, 35] width 572 height 18
click at [620, 15] on div at bounding box center [622, 11] width 11 height 8
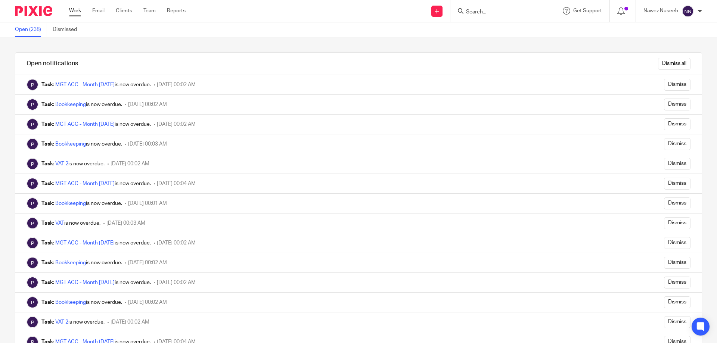
click at [75, 14] on link "Work" at bounding box center [75, 10] width 12 height 7
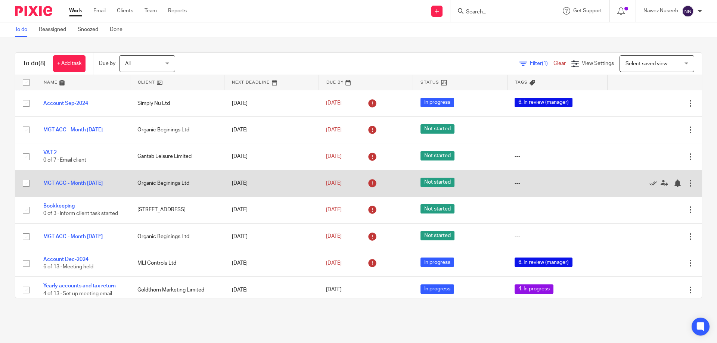
scroll to position [5, 0]
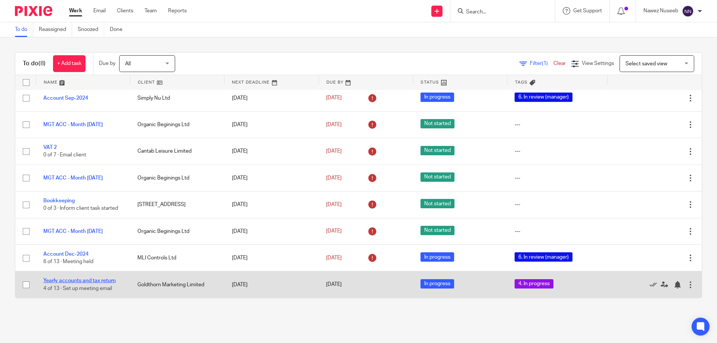
click at [110, 281] on link "Yearly accounts and tax return" at bounding box center [79, 280] width 72 height 5
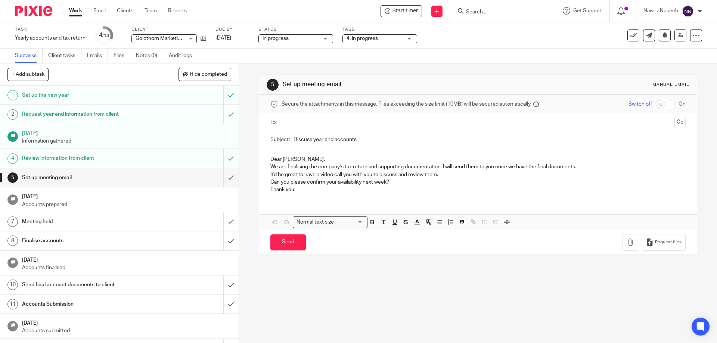
click at [180, 38] on span "Goldthorn Marketing Limited" at bounding box center [168, 38] width 67 height 5
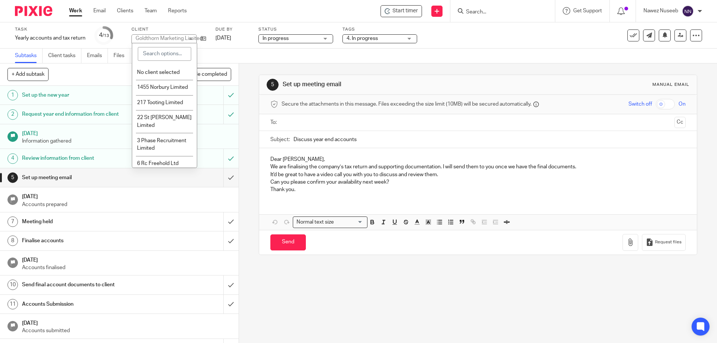
click at [180, 38] on div "Goldthorn Marketing Limited" at bounding box center [168, 38] width 67 height 5
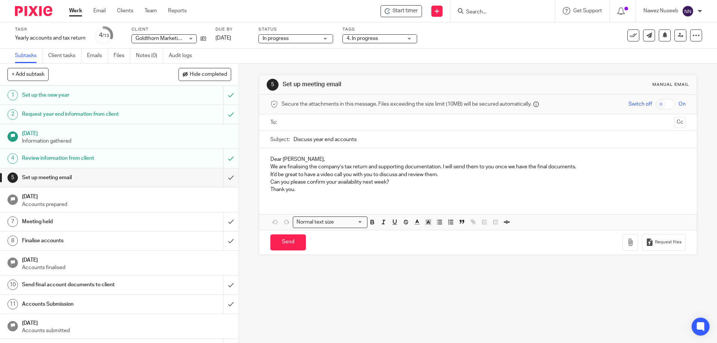
click at [491, 14] on input "Search" at bounding box center [498, 12] width 67 height 7
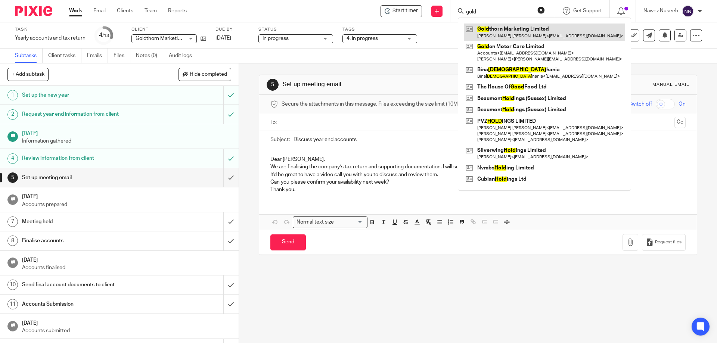
type input "gold"
click at [502, 31] on link at bounding box center [544, 32] width 161 height 17
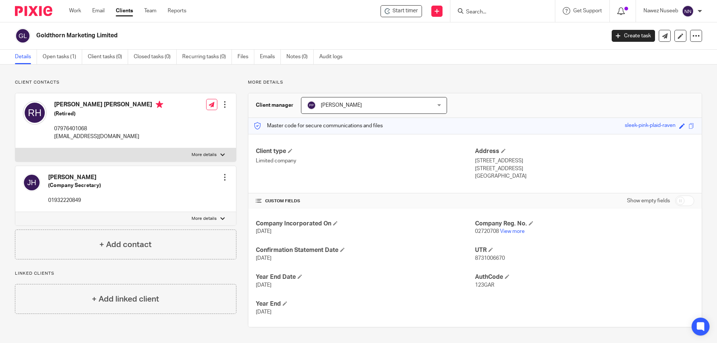
click at [619, 14] on icon at bounding box center [620, 10] width 7 height 7
click at [619, 12] on icon at bounding box center [620, 10] width 7 height 7
